Goal: Communication & Community: Ask a question

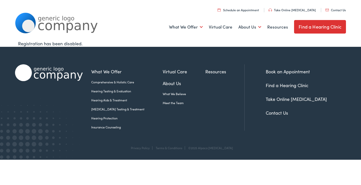
click at [325, 8] on link "Contact Us" at bounding box center [335, 10] width 20 height 4
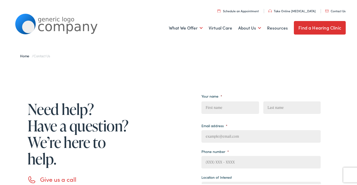
click at [237, 140] on input "Email address *" at bounding box center [260, 135] width 119 height 13
type input "[EMAIL_ADDRESS][DOMAIN_NAME]"
type input "[PERSON_NAME]"
type input "3173337604"
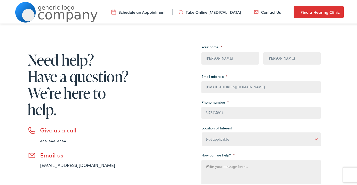
scroll to position [83, 0]
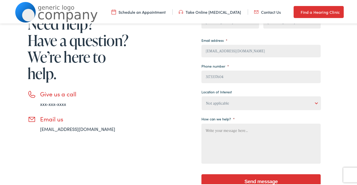
click at [221, 128] on textarea "How can we help? *" at bounding box center [260, 143] width 119 height 40
paste textarea "I work with a locally owned and operated cleaning company with over 15 years of…"
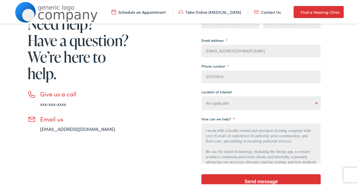
scroll to position [69, 0]
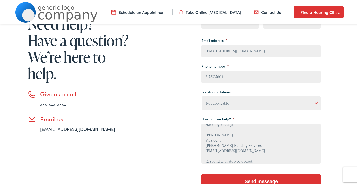
type textarea "I work with a locally owned and operated cleaning company with over 15 years of…"
drag, startPoint x: 221, startPoint y: 102, endPoint x: 222, endPoint y: 106, distance: 4.5
click at [222, 106] on select "Not applicable [PERSON_NAME] [MEDICAL_DATA], Seguin Estes [MEDICAL_DATA], San […" at bounding box center [261, 102] width 119 height 14
click at [238, 179] on input "Send message" at bounding box center [260, 180] width 119 height 15
